Goal: Task Accomplishment & Management: Complete application form

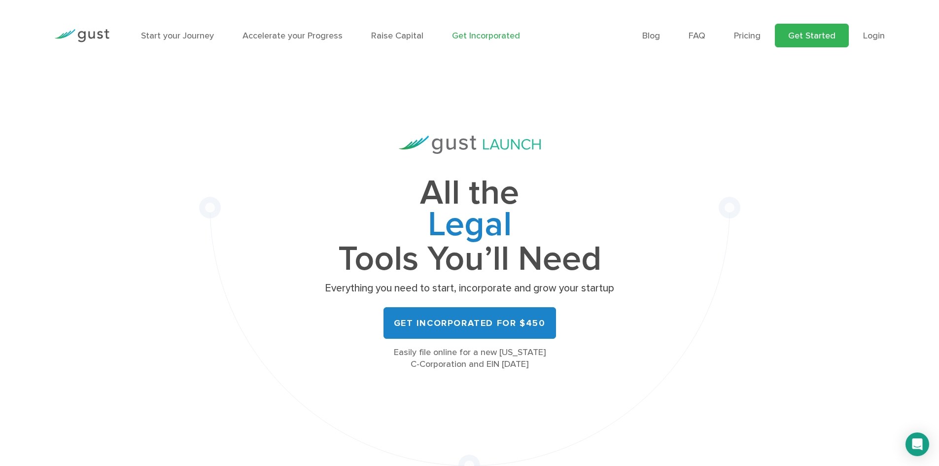
click at [823, 35] on link "Get Started" at bounding box center [812, 36] width 74 height 24
click at [181, 38] on link "Start your Journey" at bounding box center [177, 36] width 73 height 10
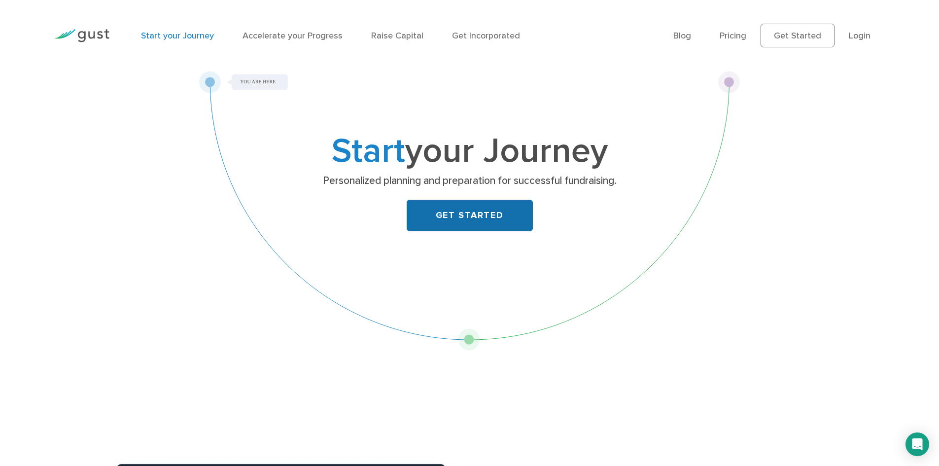
click at [438, 208] on link "GET STARTED" at bounding box center [470, 216] width 126 height 32
click at [463, 229] on link "GET STARTED" at bounding box center [470, 216] width 126 height 32
click at [476, 35] on link "Get Incorporated" at bounding box center [486, 36] width 68 height 10
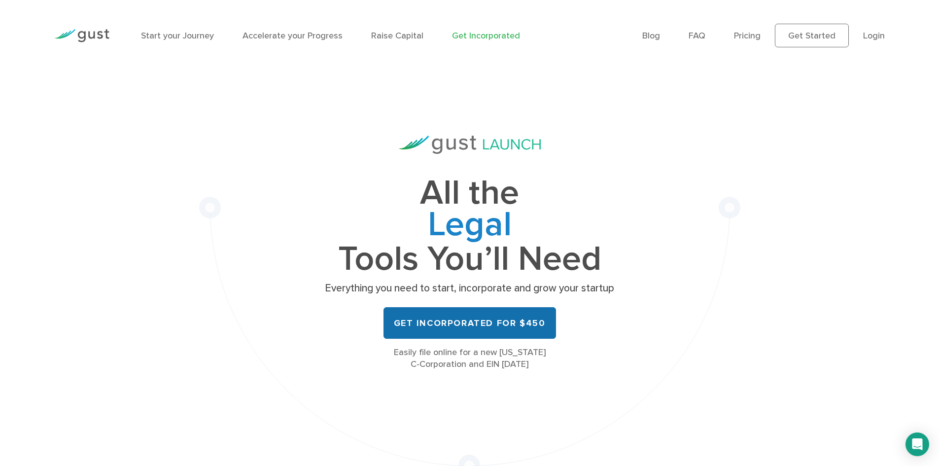
click at [481, 319] on link "Get Incorporated for $450" at bounding box center [469, 323] width 172 height 32
